Goal: Transaction & Acquisition: Subscribe to service/newsletter

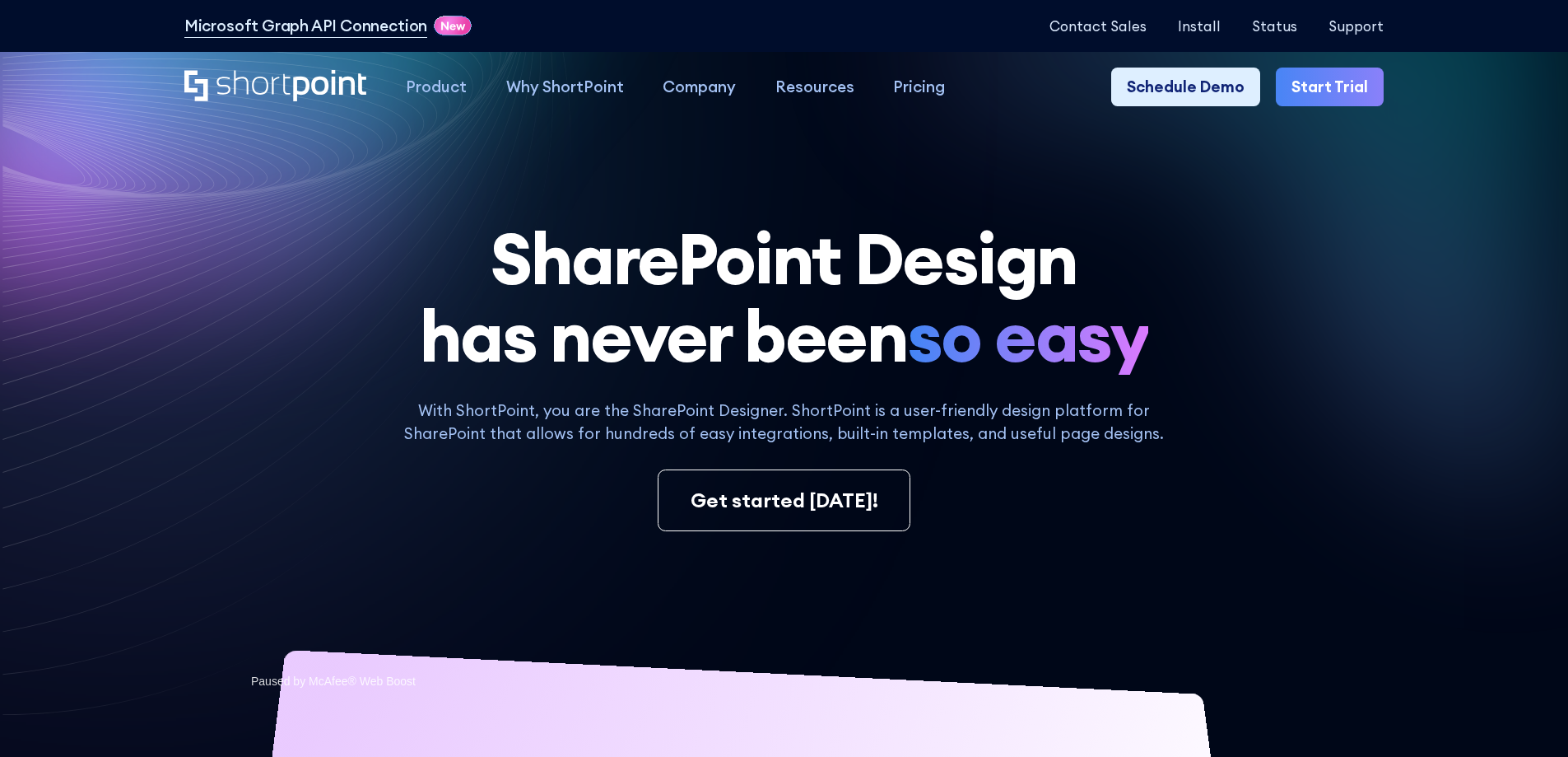
click at [723, 220] on h1 "SharePoint Design has never been so easy" at bounding box center [783, 297] width 1199 height 155
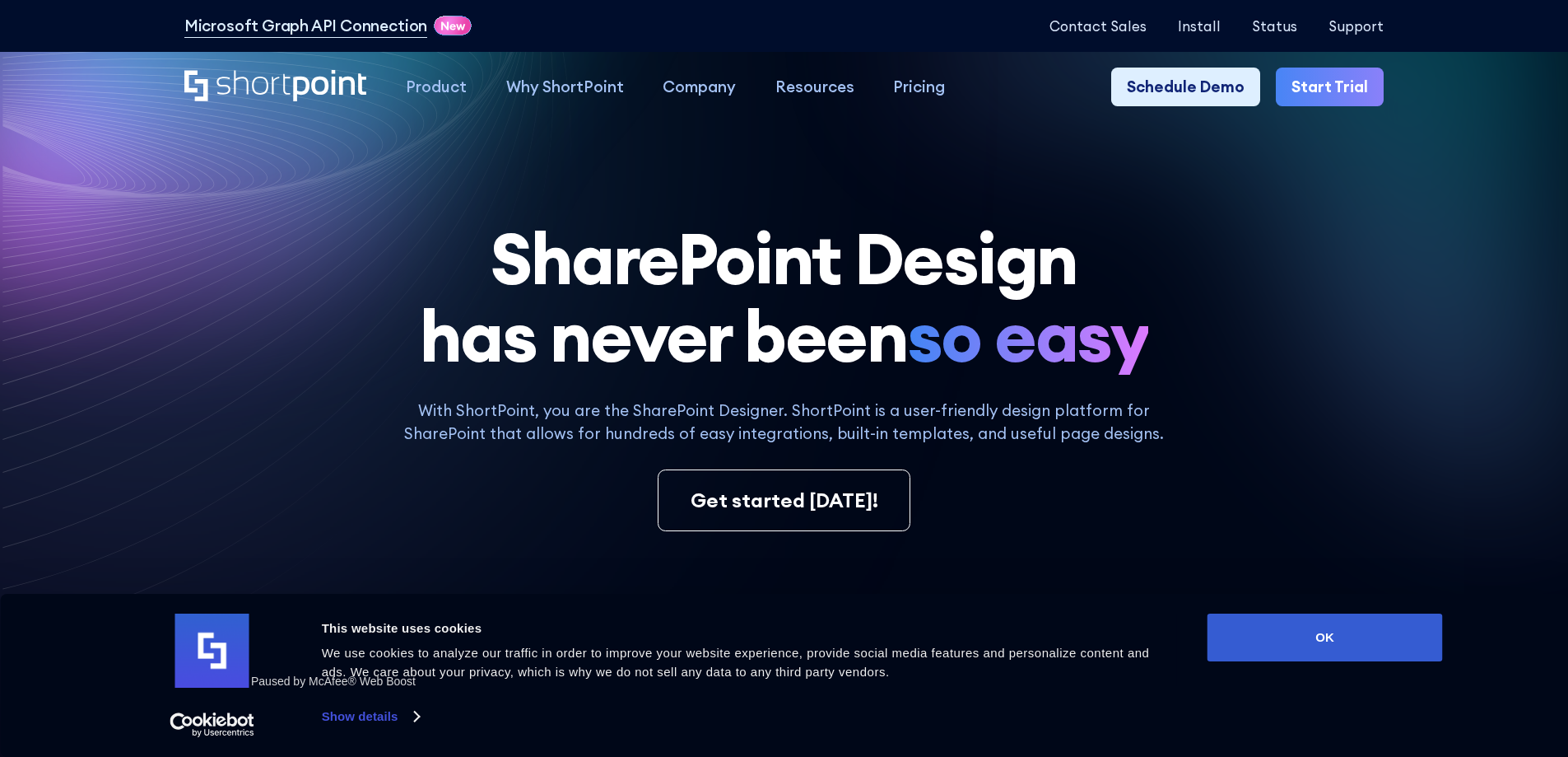
click at [1330, 89] on link "Start Trial" at bounding box center [1330, 87] width 108 height 40
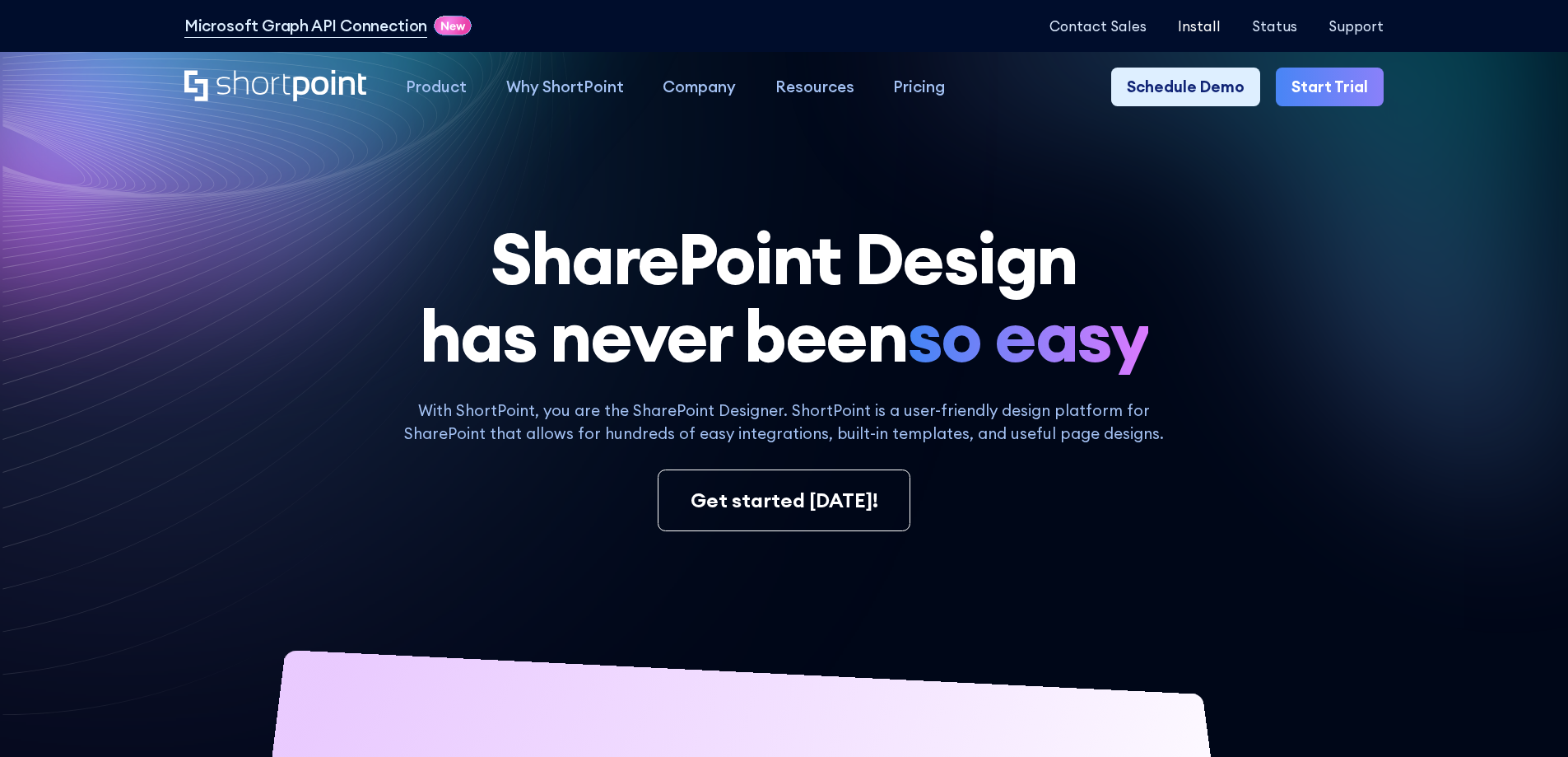
click at [1215, 28] on p "Install" at bounding box center [1200, 26] width 43 height 16
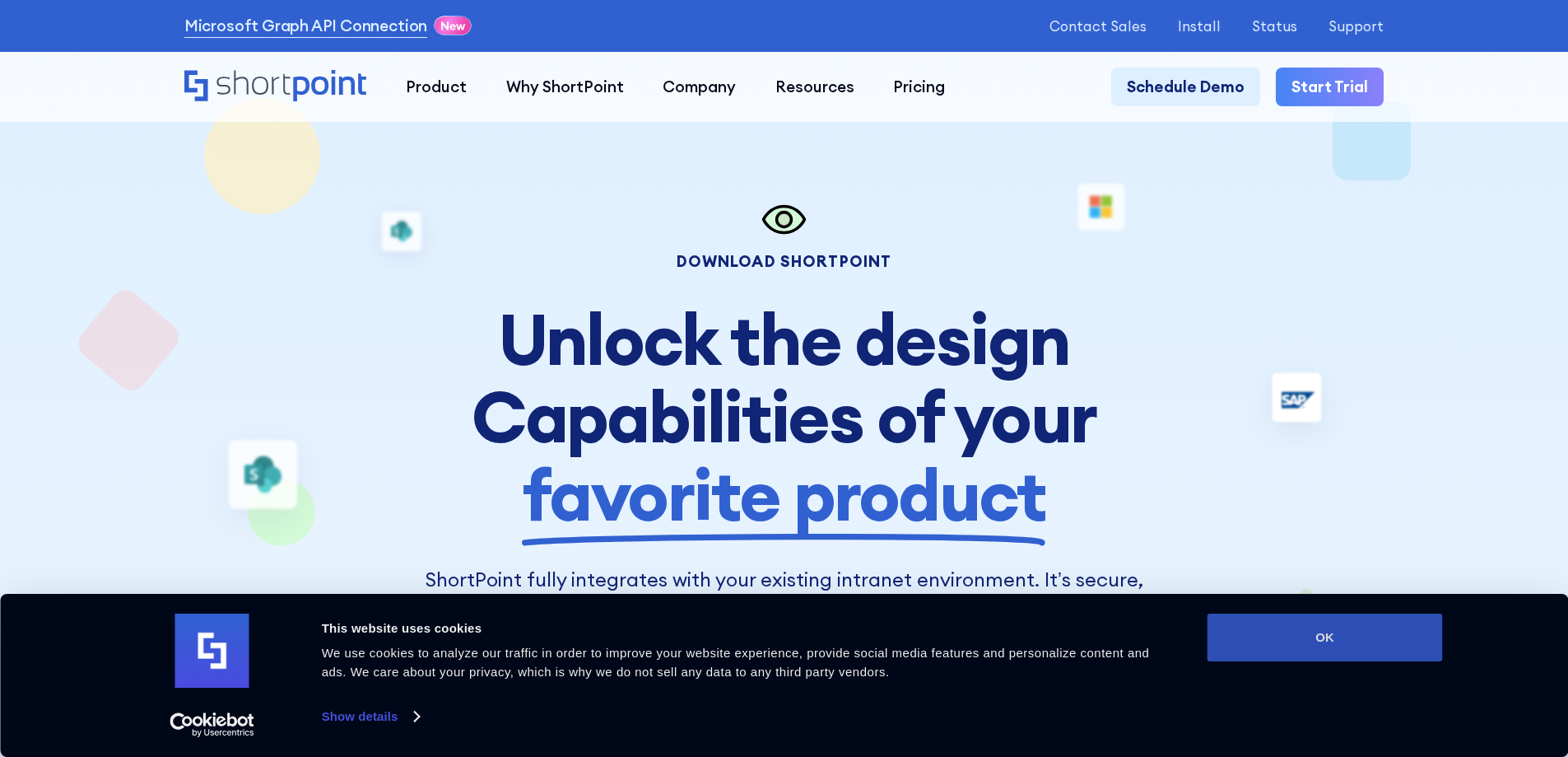
click at [1351, 654] on button "OK" at bounding box center [1325, 637] width 236 height 48
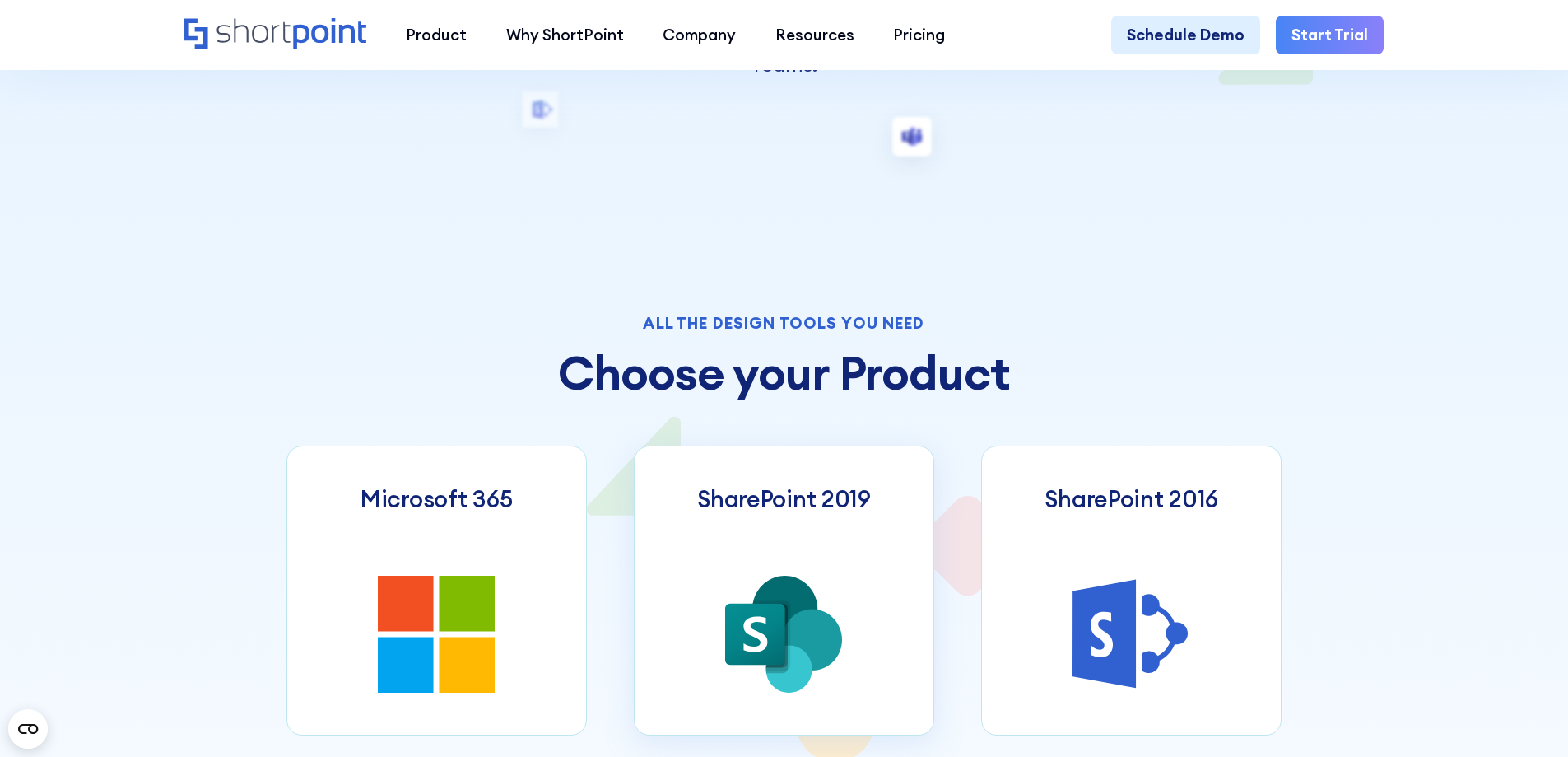
scroll to position [576, 0]
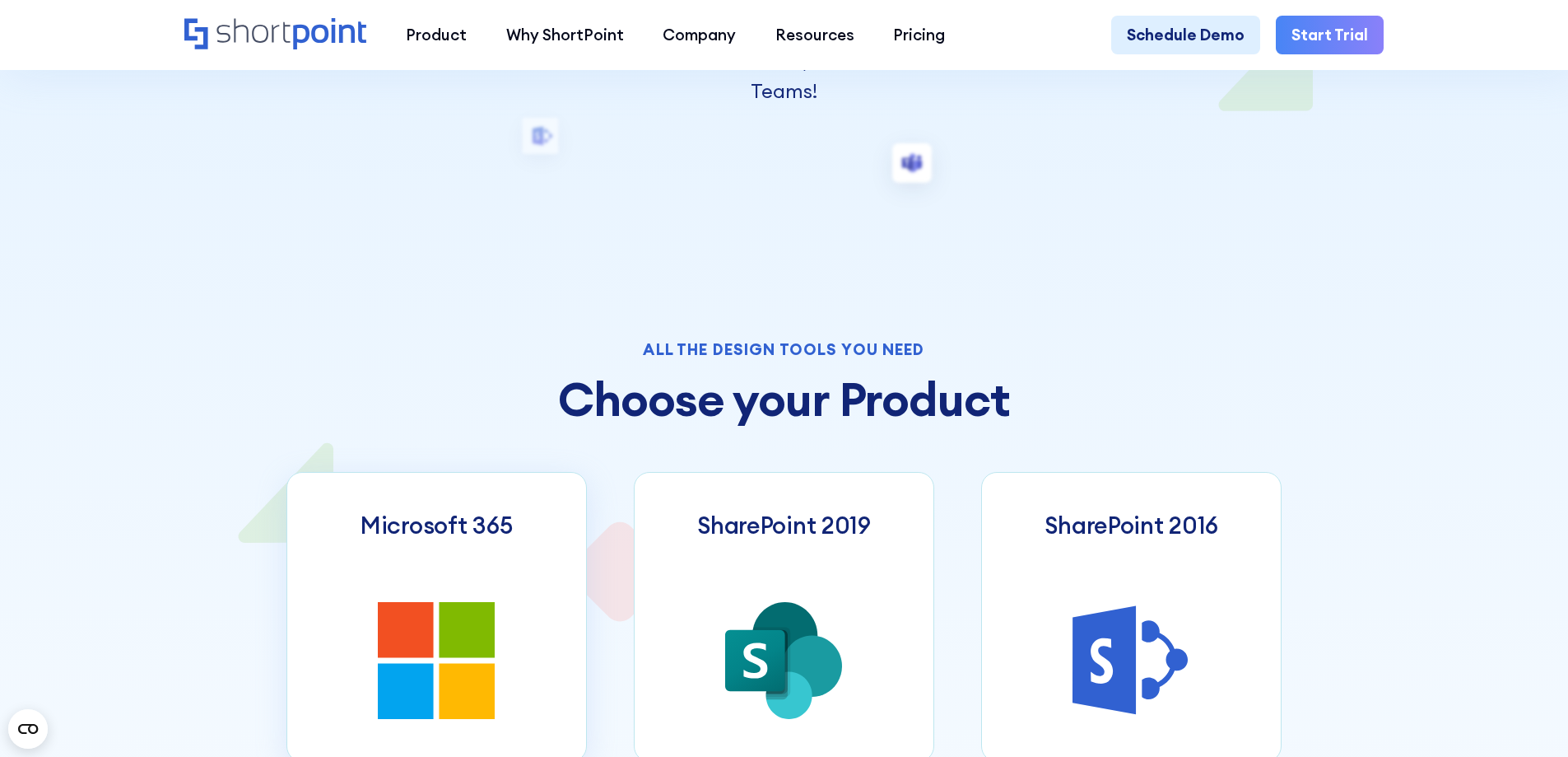
click at [444, 598] on link "Microsoft 365" at bounding box center [436, 616] width 300 height 290
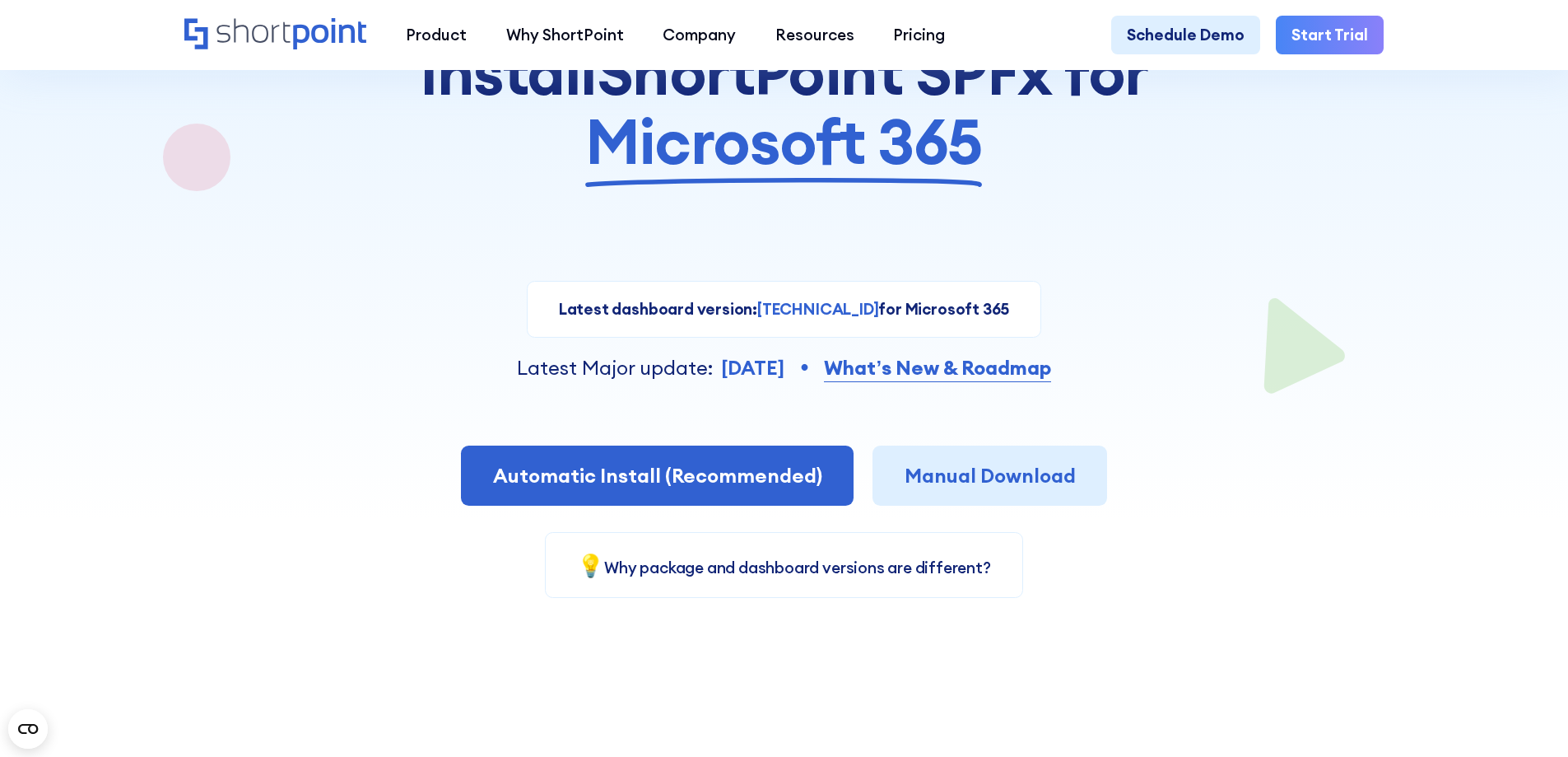
scroll to position [247, 0]
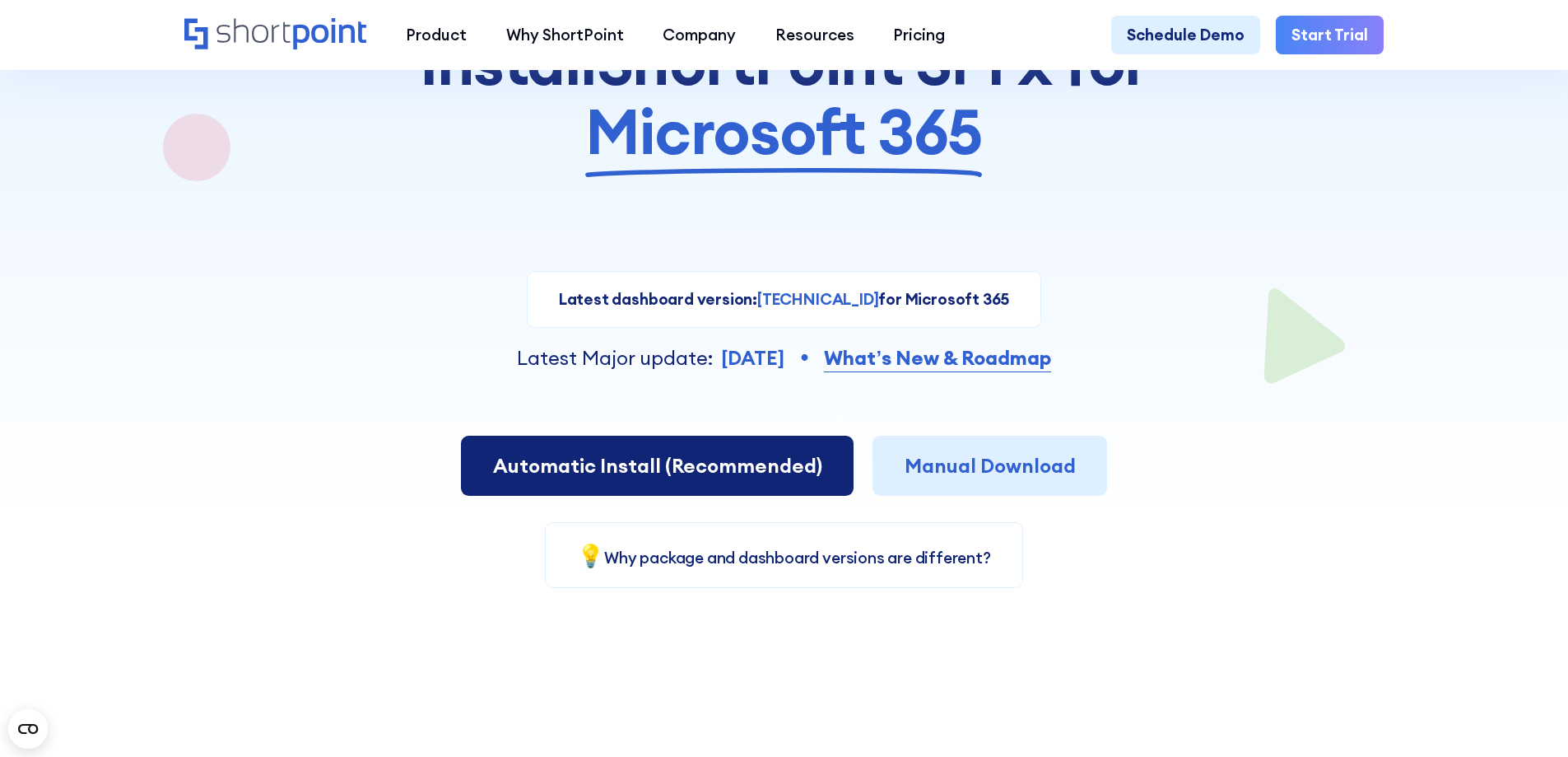
click at [618, 470] on span "Automatic Install (Recommended)" at bounding box center [657, 466] width 329 height 25
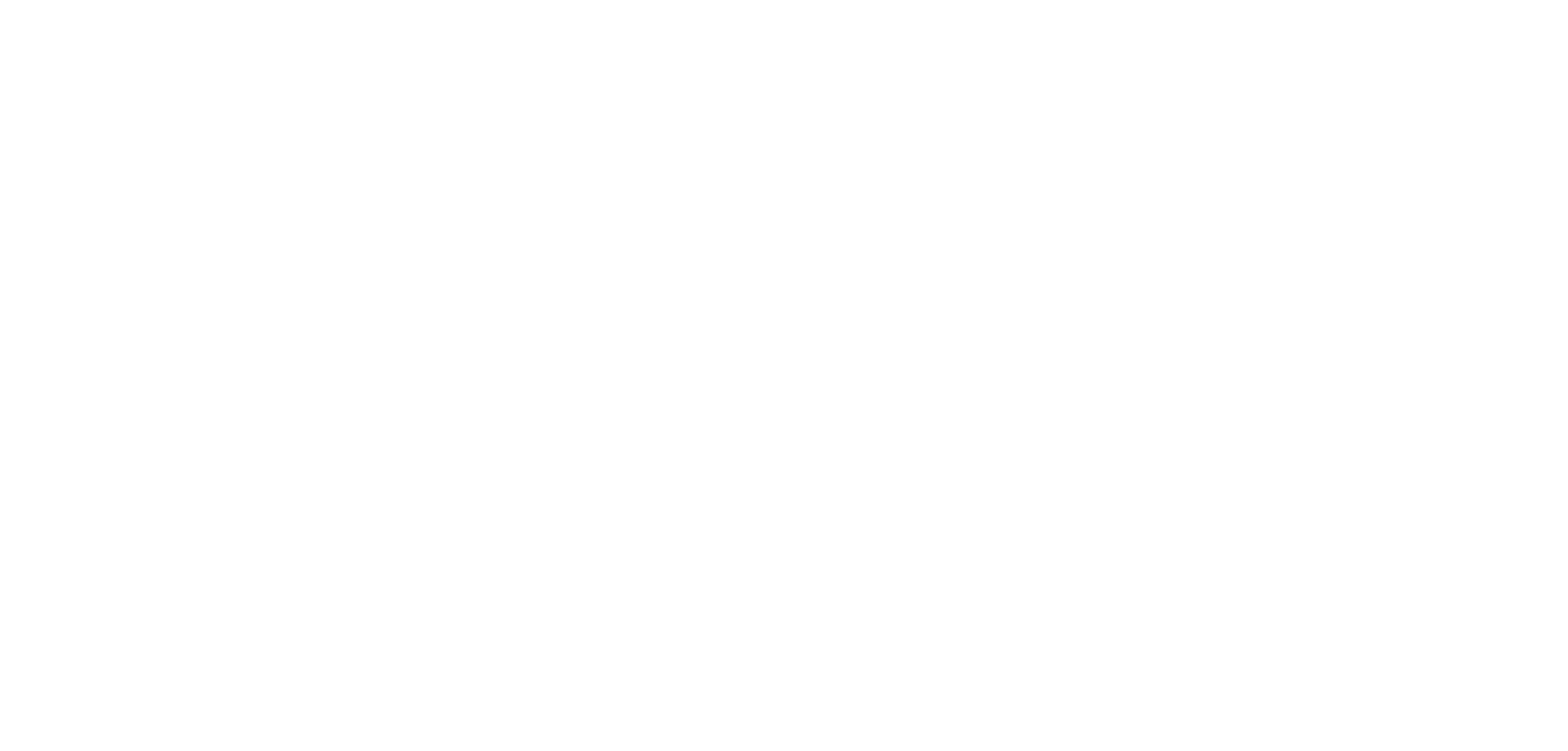
select select "+61"
select select "Microsoft 365"
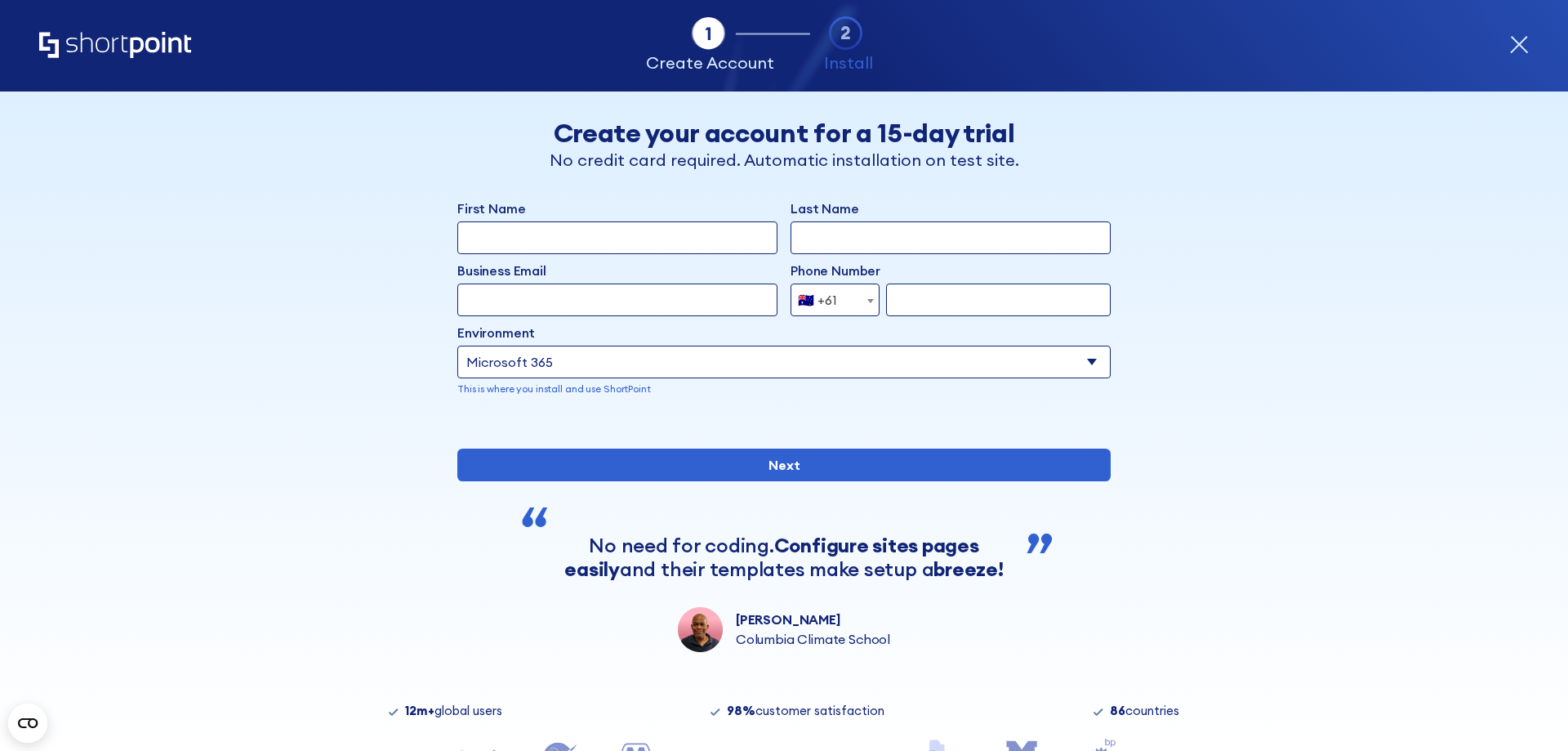
click at [524, 233] on input "First Name" at bounding box center [617, 238] width 320 height 33
type input "[PERSON_NAME]"
type input "Panagiotakis"
type input "[EMAIL_ADDRESS][DOMAIN_NAME]"
click at [945, 301] on input "form" at bounding box center [994, 300] width 218 height 33
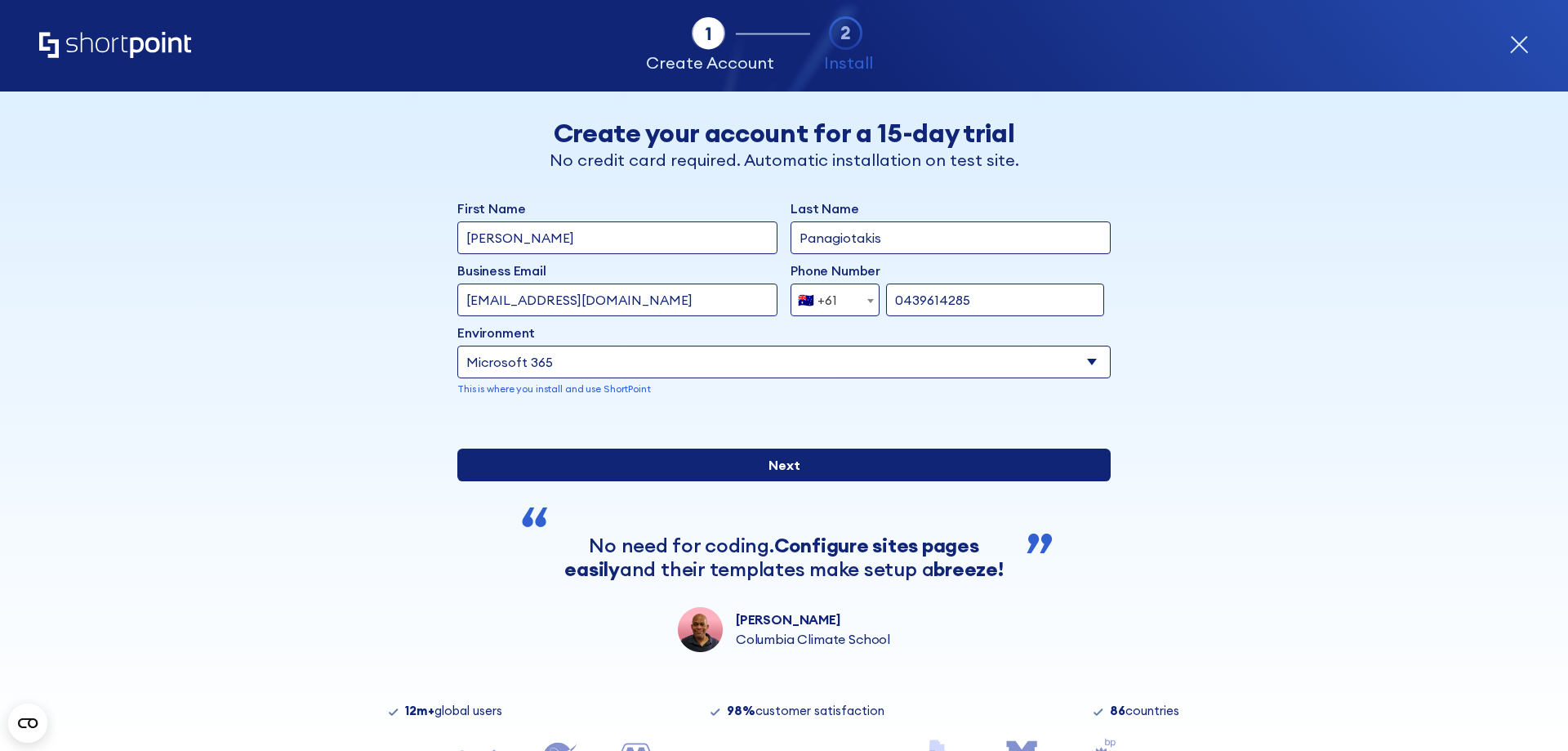
type input "0439614285"
click at [811, 481] on input "Next" at bounding box center [784, 465] width 654 height 33
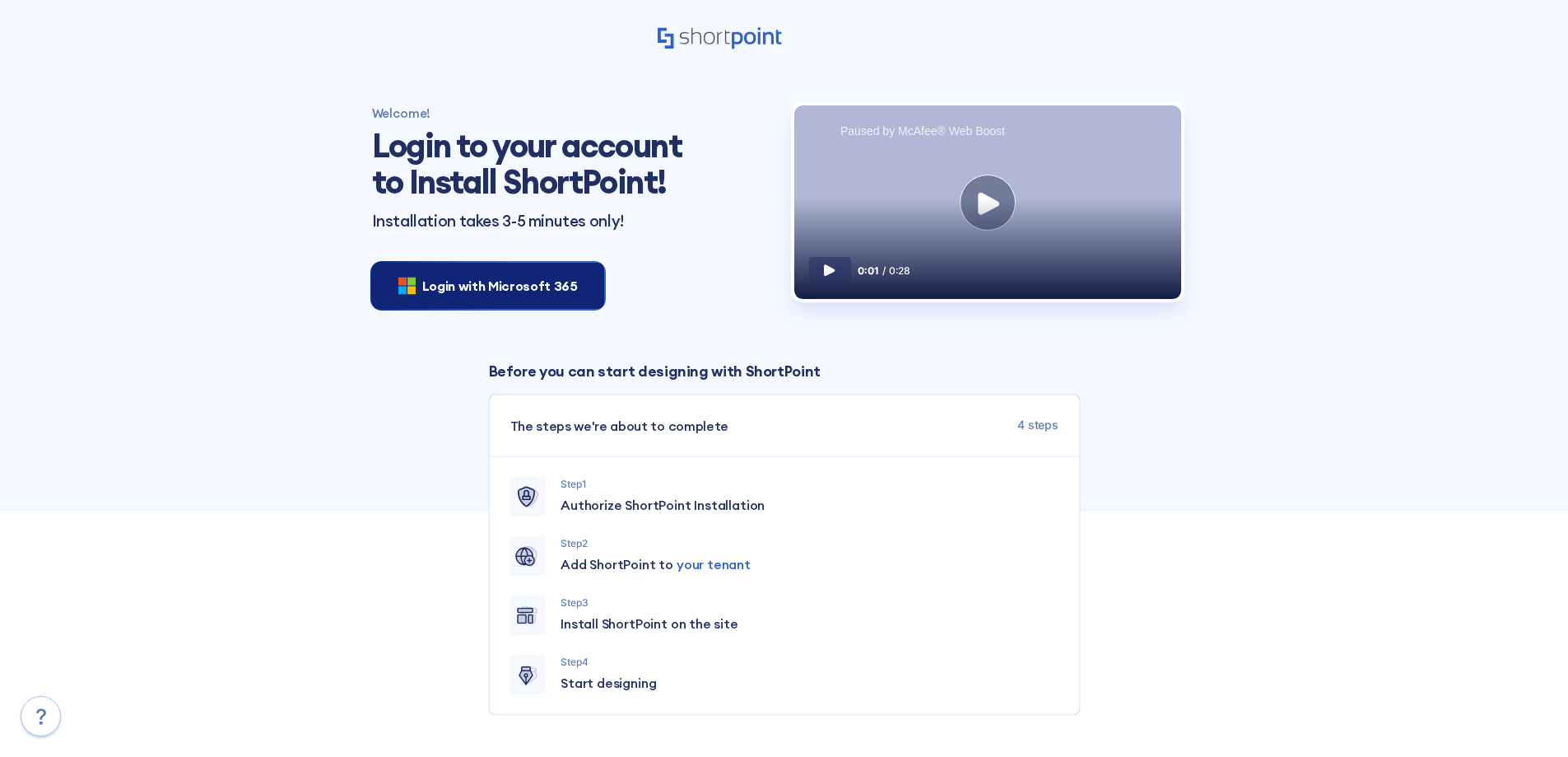
click at [489, 284] on span "Login with Microsoft 365" at bounding box center [499, 286] width 155 height 20
